Goal: Task Accomplishment & Management: Manage account settings

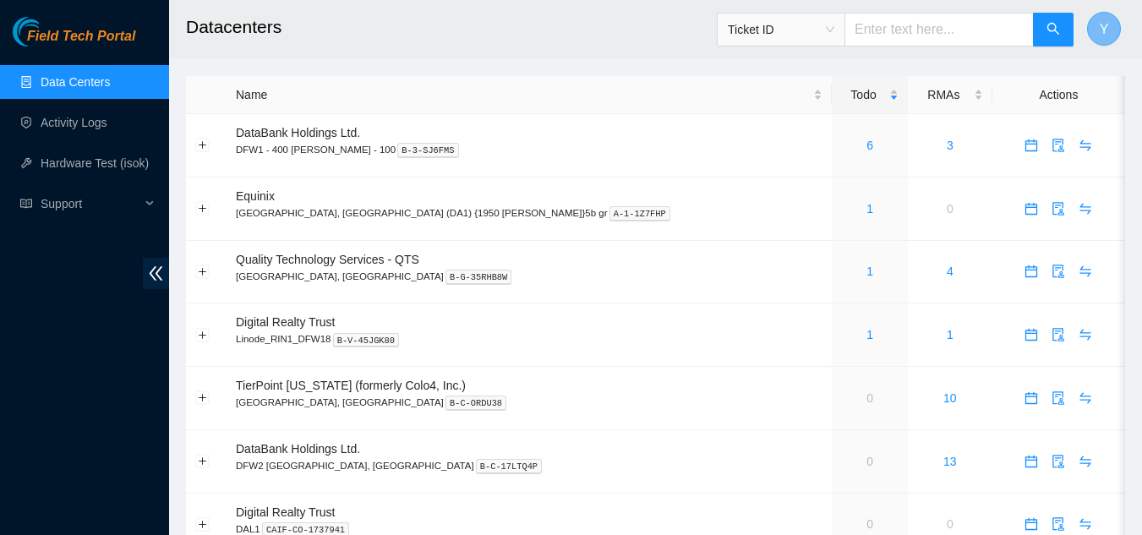
click at [1097, 35] on button "Y" at bounding box center [1104, 29] width 34 height 34
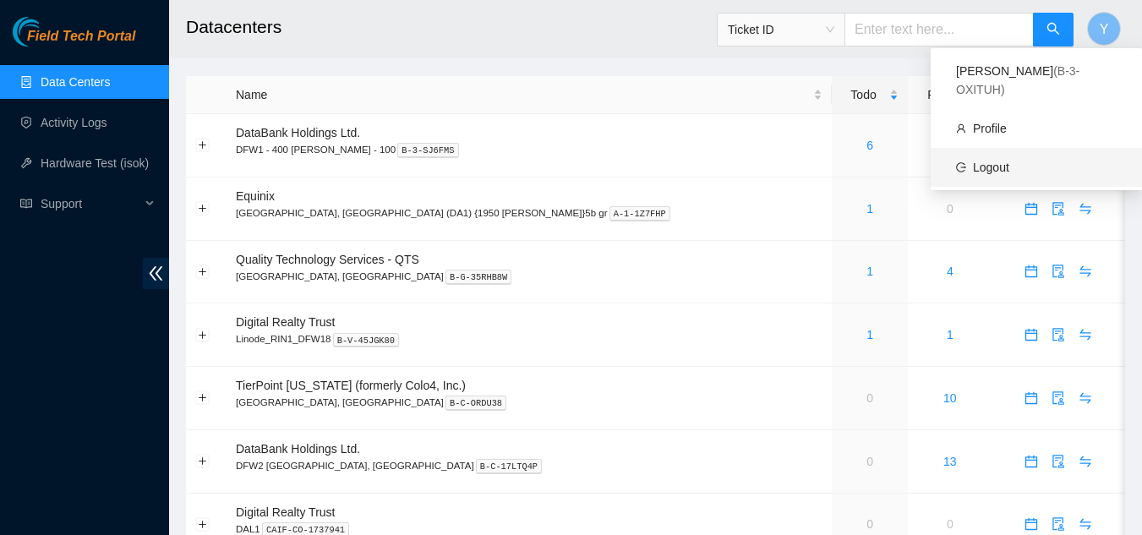
click at [999, 161] on link "Logout" at bounding box center [991, 168] width 36 height 14
